Goal: Task Accomplishment & Management: Complete application form

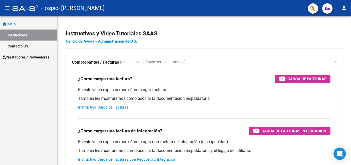
click at [25, 56] on span "Prestadores / Proveedores" at bounding box center [26, 57] width 47 height 6
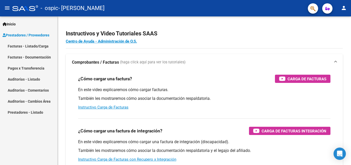
click at [27, 56] on link "Facturas - Documentación" at bounding box center [28, 57] width 57 height 11
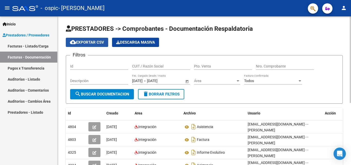
click at [92, 40] on span "cloud_download Exportar CSV" at bounding box center [87, 42] width 34 height 5
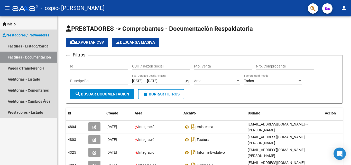
click at [35, 35] on span "Prestadores / Proveedores" at bounding box center [26, 35] width 47 height 6
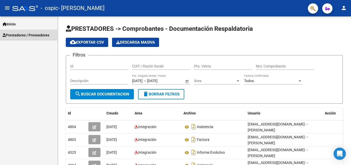
click at [31, 33] on span "Prestadores / Proveedores" at bounding box center [26, 35] width 47 height 6
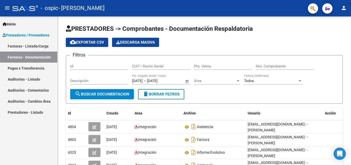
click at [31, 45] on link "Facturas - Listado/Carga" at bounding box center [28, 46] width 57 height 11
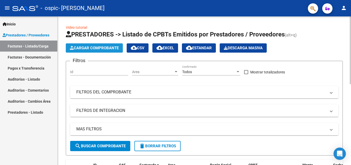
click at [82, 46] on span "Cargar Comprobante" at bounding box center [94, 48] width 49 height 5
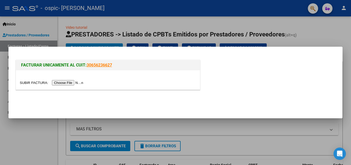
click at [25, 84] on input "file" at bounding box center [52, 82] width 65 height 5
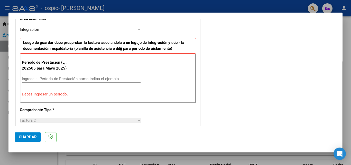
scroll to position [139, 0]
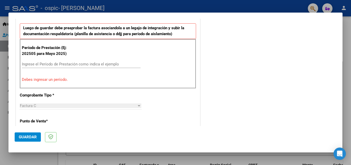
click at [37, 64] on input "Ingrese el Período de Prestación como indica el ejemplo" at bounding box center [81, 64] width 119 height 5
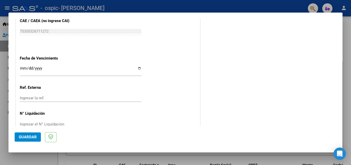
scroll to position [338, 0]
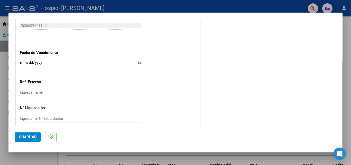
type input "202508"
click at [30, 137] on span "Guardar" at bounding box center [28, 137] width 18 height 5
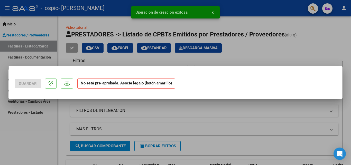
scroll to position [0, 0]
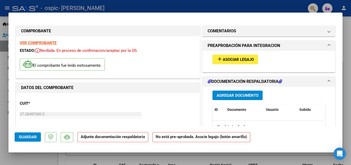
click at [239, 59] on span "Asociar Legajo" at bounding box center [238, 59] width 31 height 5
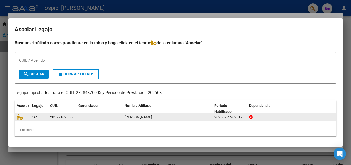
click at [43, 117] on div "163" at bounding box center [39, 117] width 14 height 6
click at [228, 118] on div "202502 a 202512" at bounding box center [229, 117] width 31 height 6
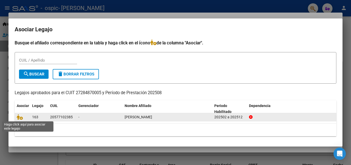
click at [16, 117] on datatable-body-cell at bounding box center [22, 117] width 15 height 8
click at [20, 117] on icon at bounding box center [20, 117] width 6 height 6
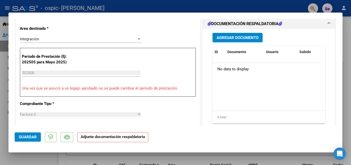
scroll to position [111, 0]
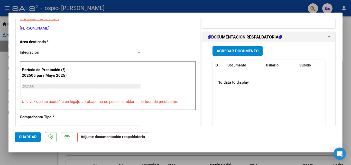
click at [241, 48] on button "Agregar Documento" at bounding box center [237, 50] width 50 height 9
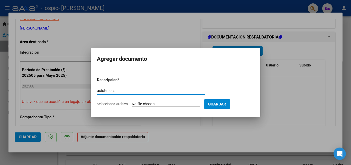
type input "asistencia"
click at [136, 104] on input "Seleccionar Archivo" at bounding box center [166, 104] width 68 height 5
type input "C:\fakepath\ojeda-asistencia-[DATE].jpg"
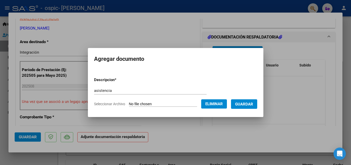
click at [247, 103] on span "Guardar" at bounding box center [244, 104] width 18 height 5
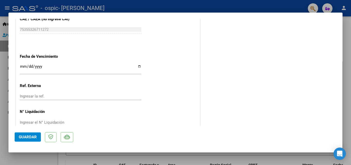
scroll to position [346, 0]
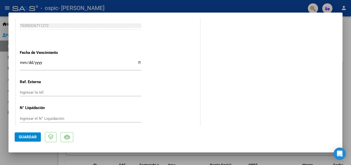
click at [33, 138] on span "Guardar" at bounding box center [28, 137] width 18 height 5
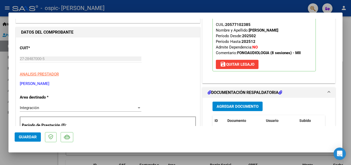
scroll to position [0, 0]
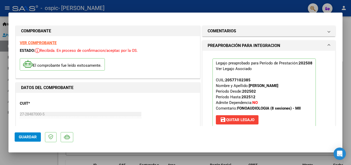
click at [65, 7] on div at bounding box center [175, 82] width 351 height 165
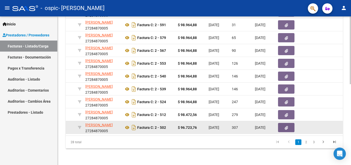
scroll to position [73, 0]
